Goal: Register for event/course

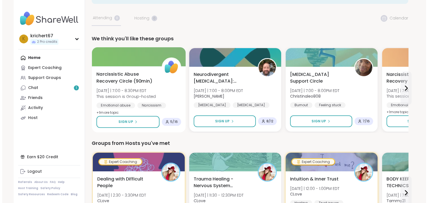
scroll to position [23, 0]
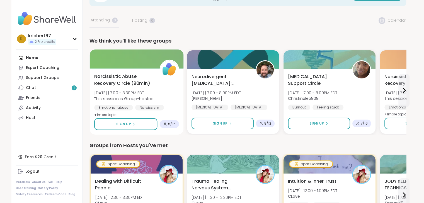
click at [152, 83] on span "Narcissistic Abuse Recovery Circle (90min)" at bounding box center [123, 80] width 59 height 14
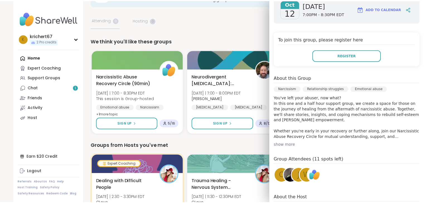
scroll to position [138, 0]
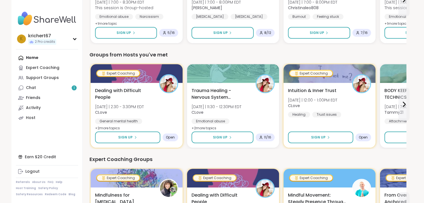
scroll to position [114, 0]
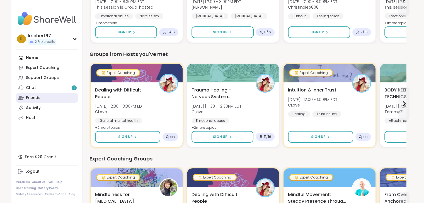
click at [59, 93] on link "Friends" at bounding box center [47, 98] width 62 height 10
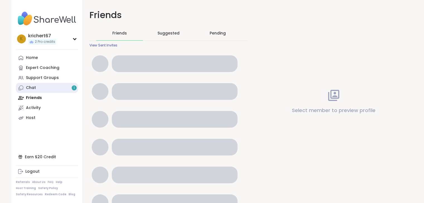
click at [58, 89] on link "Chat 1" at bounding box center [47, 88] width 62 height 10
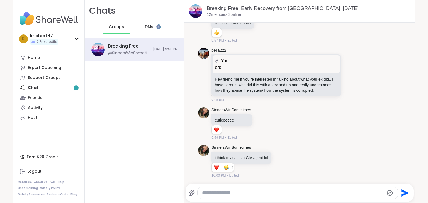
click at [68, 86] on div "Home Expert Coaching Support Groups Chat 1 Friends Activity Host" at bounding box center [49, 88] width 62 height 70
click at [61, 91] on div "Home Expert Coaching Support Groups Chat 1 Friends Activity Host" at bounding box center [49, 88] width 62 height 70
click at [142, 34] on div "Chats Groups DMs 1" at bounding box center [135, 19] width 100 height 38
click at [146, 28] on span "DMs" at bounding box center [149, 27] width 8 height 6
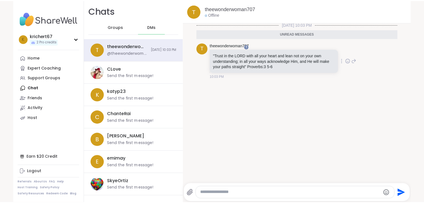
scroll to position [1, 0]
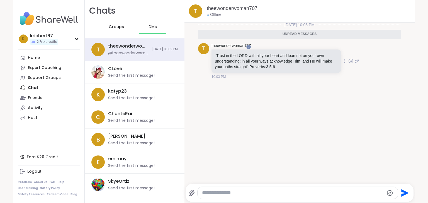
click at [349, 63] on icon at bounding box center [351, 61] width 4 height 4
click at [304, 50] on div "Select Reaction: Heart" at bounding box center [306, 52] width 5 height 5
click at [227, 191] on textarea "Type your message" at bounding box center [293, 193] width 182 height 6
type textarea "**********"
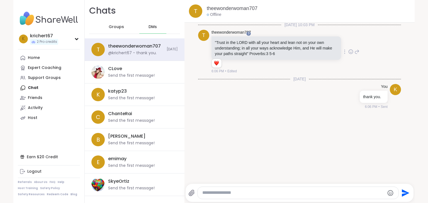
drag, startPoint x: 261, startPoint y: 96, endPoint x: 245, endPoint y: 116, distance: 25.6
click at [245, 116] on div "[DATE] 10:03 PM t theewonderwoman707 "Trust in the LORD with all your heart and…" at bounding box center [299, 101] width 230 height 158
click at [51, 53] on link "Home" at bounding box center [49, 58] width 62 height 10
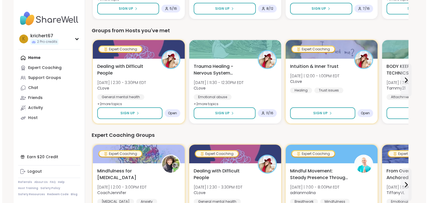
scroll to position [135, 0]
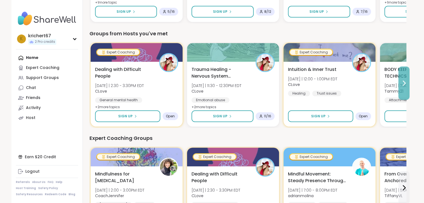
click at [403, 86] on icon at bounding box center [404, 83] width 2 height 4
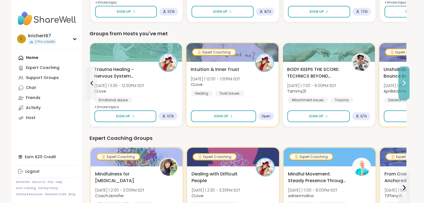
click at [403, 86] on icon at bounding box center [404, 83] width 2 height 4
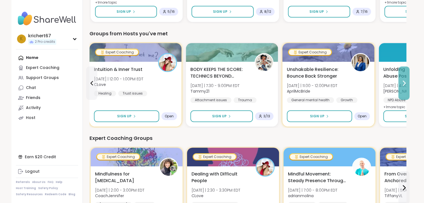
click at [403, 86] on icon at bounding box center [404, 83] width 2 height 4
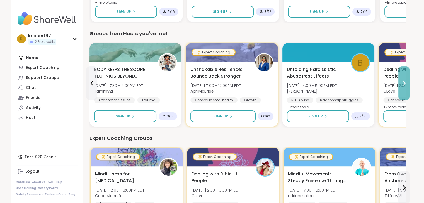
click at [403, 86] on icon at bounding box center [404, 83] width 2 height 4
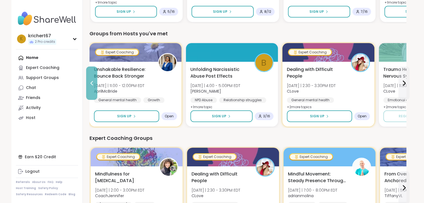
click at [95, 87] on button at bounding box center [91, 83] width 11 height 33
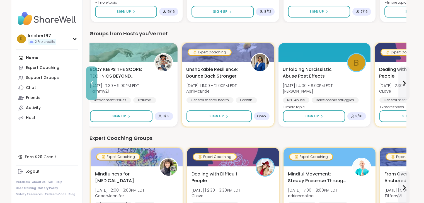
click at [95, 87] on button at bounding box center [91, 83] width 11 height 33
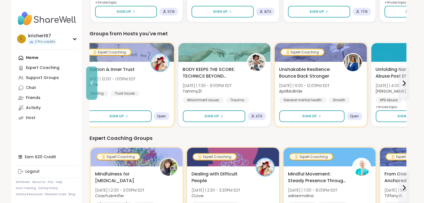
click at [95, 87] on button at bounding box center [91, 83] width 11 height 33
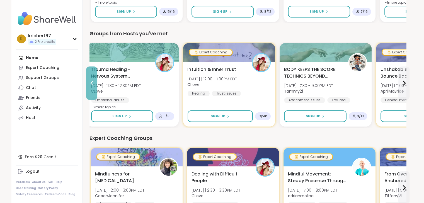
click at [95, 87] on button at bounding box center [91, 83] width 11 height 33
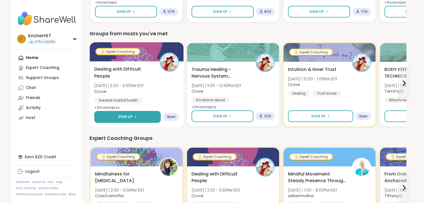
click at [149, 117] on button "Sign Up" at bounding box center [127, 117] width 67 height 12
click at [165, 65] on img at bounding box center [169, 62] width 18 height 18
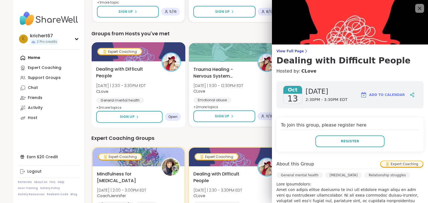
click at [140, 66] on span "Dealing with Difficult People" at bounding box center [125, 73] width 59 height 14
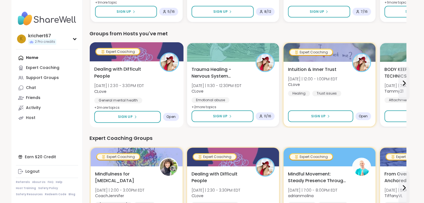
click at [140, 66] on span "Dealing with Difficult People" at bounding box center [123, 73] width 59 height 14
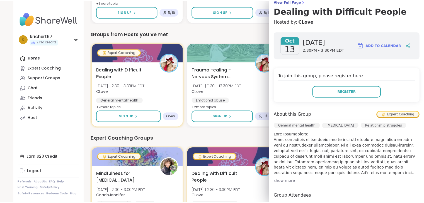
scroll to position [48, 0]
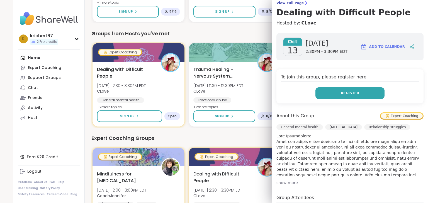
click at [353, 94] on button "Register" at bounding box center [349, 93] width 69 height 12
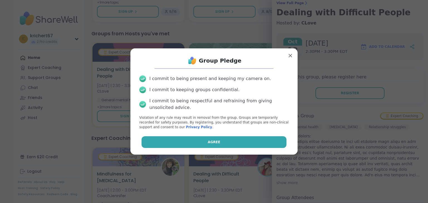
click at [231, 141] on button "Agree" at bounding box center [214, 143] width 145 height 12
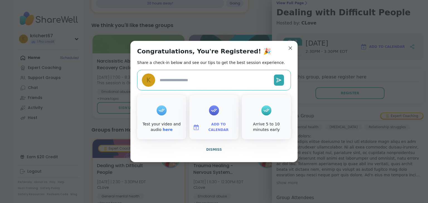
click at [221, 125] on span "Add to Calendar" at bounding box center [218, 127] width 33 height 11
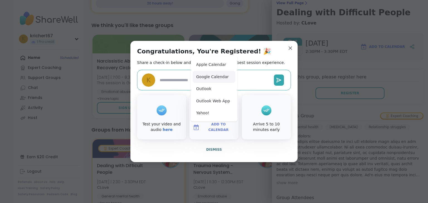
click at [212, 76] on button "Google Calendar" at bounding box center [214, 77] width 42 height 12
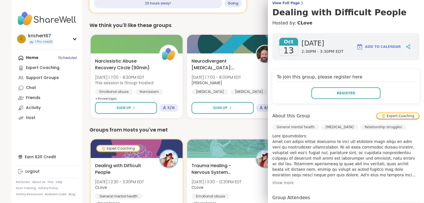
click at [247, 27] on div "We think you'll like these groups" at bounding box center [247, 25] width 316 height 8
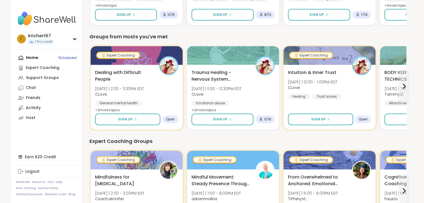
scroll to position [228, 0]
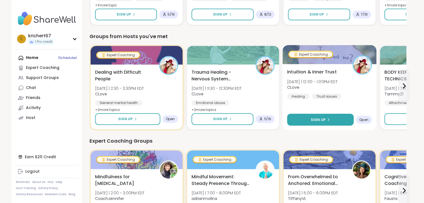
click at [316, 121] on span "Sign Up" at bounding box center [317, 119] width 15 height 5
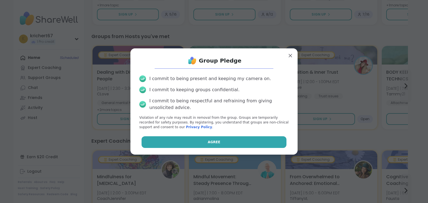
click at [247, 142] on button "Agree" at bounding box center [214, 143] width 145 height 12
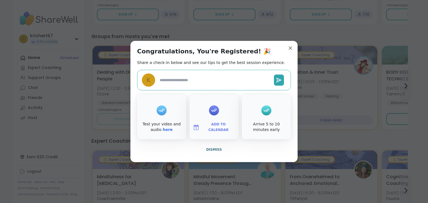
click at [214, 122] on button "Add to Calendar" at bounding box center [214, 128] width 47 height 12
type textarea "*"
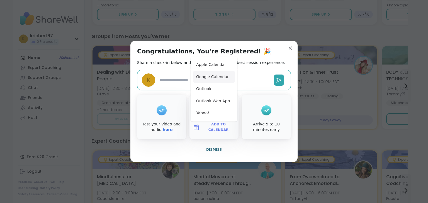
click at [211, 79] on button "Google Calendar" at bounding box center [214, 77] width 42 height 12
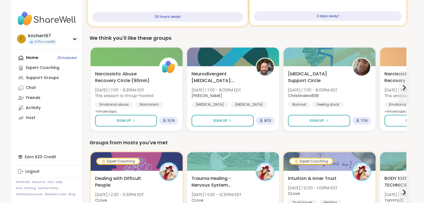
scroll to position [116, 0]
